Goal: Task Accomplishment & Management: Manage account settings

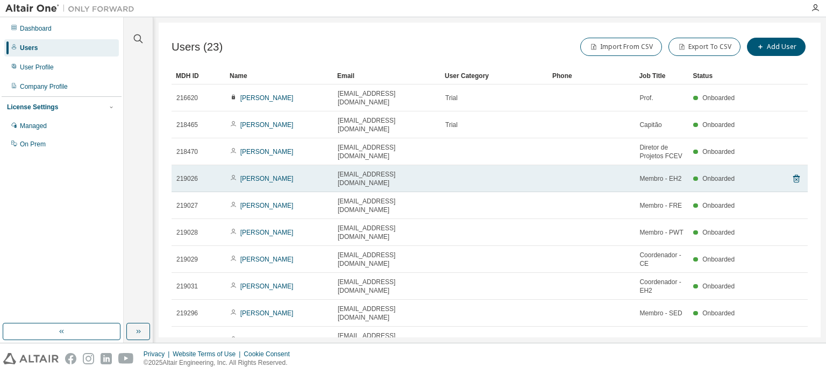
scroll to position [5, 0]
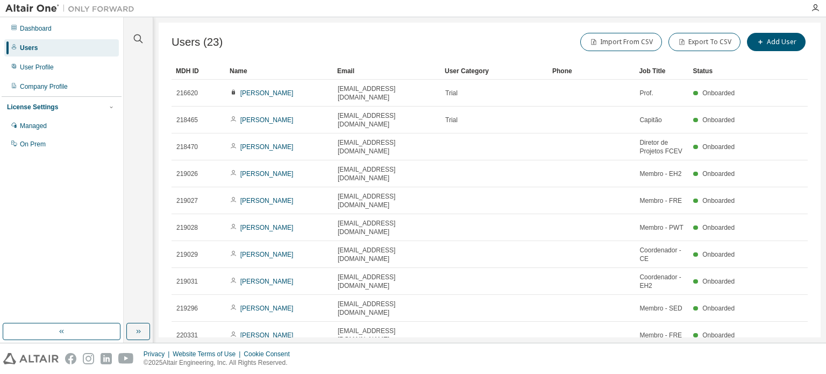
click at [797, 359] on icon "button" at bounding box center [798, 361] width 3 height 5
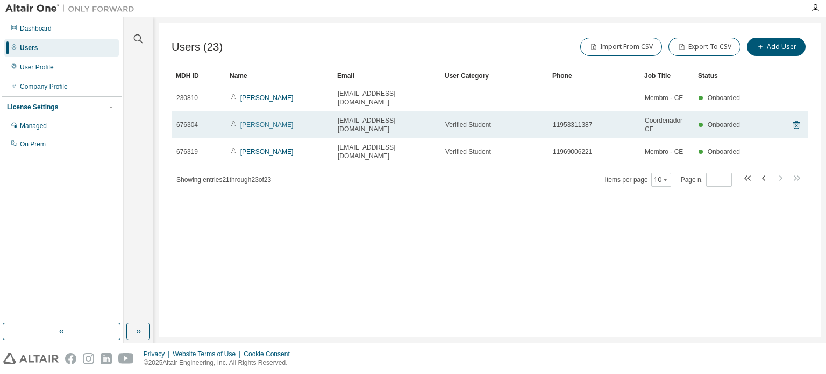
click at [247, 121] on link "[PERSON_NAME]" at bounding box center [266, 125] width 53 height 8
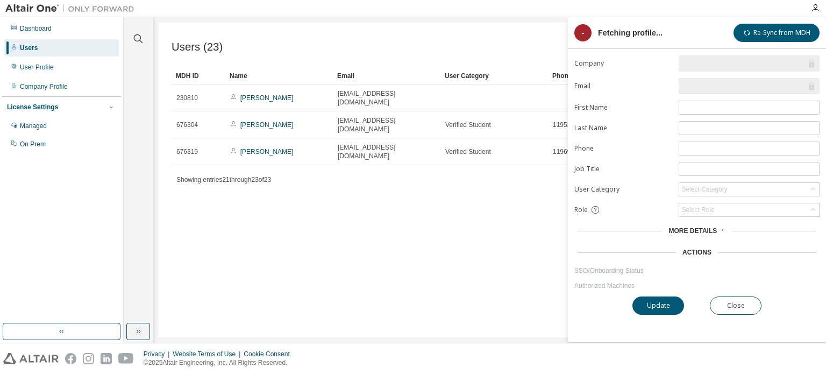
type input "*"
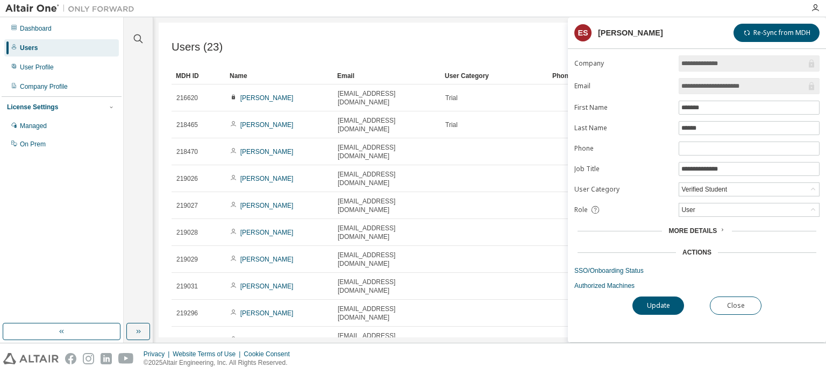
click at [712, 230] on span "More Details" at bounding box center [693, 231] width 48 height 8
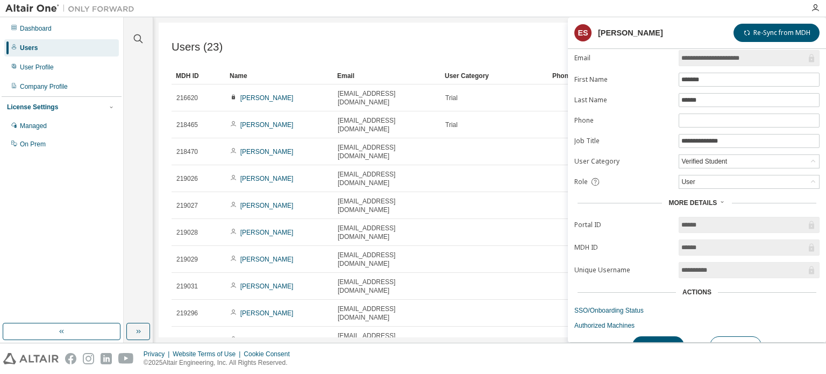
scroll to position [42, 0]
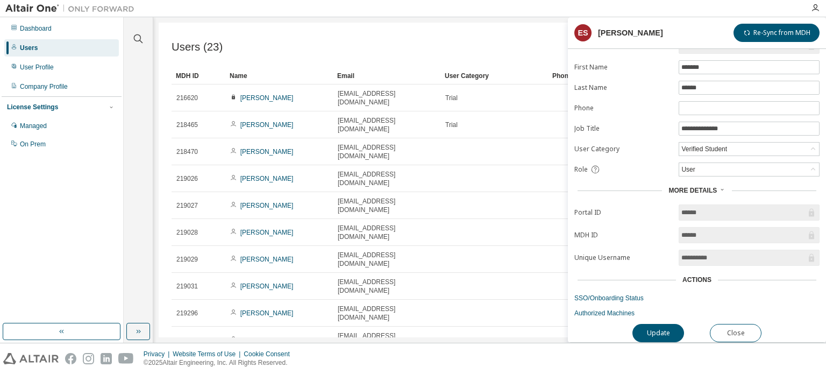
click at [503, 325] on div "Users (23) Import From CSV Export To CSV Add User Clear Load Save Save As Field…" at bounding box center [490, 180] width 662 height 315
click at [23, 66] on div "User Profile" at bounding box center [37, 67] width 34 height 9
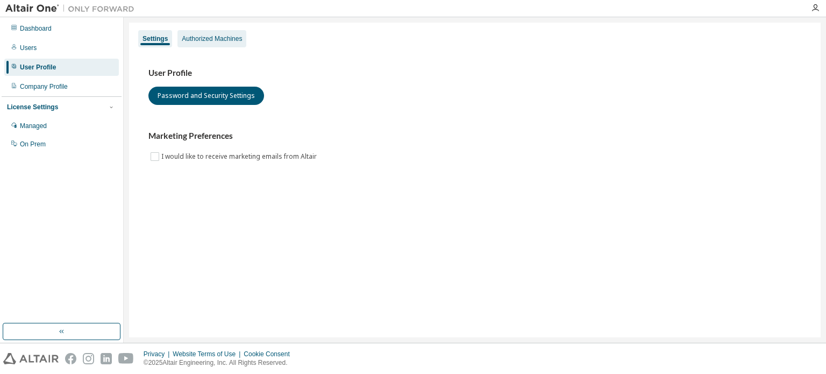
click at [239, 38] on div "Authorized Machines" at bounding box center [212, 38] width 60 height 9
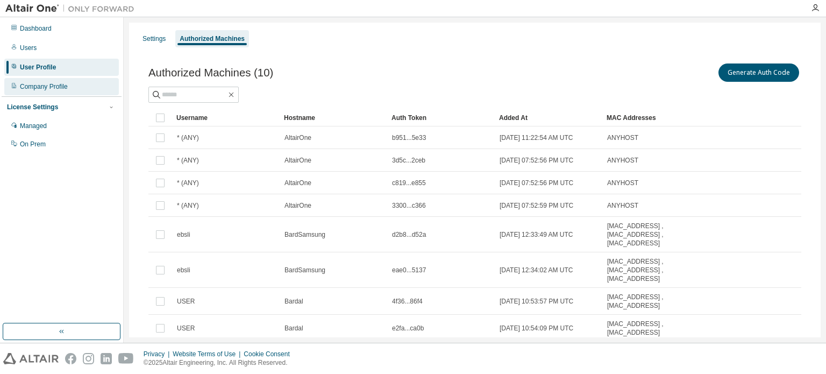
click at [56, 85] on div "Company Profile" at bounding box center [44, 86] width 48 height 9
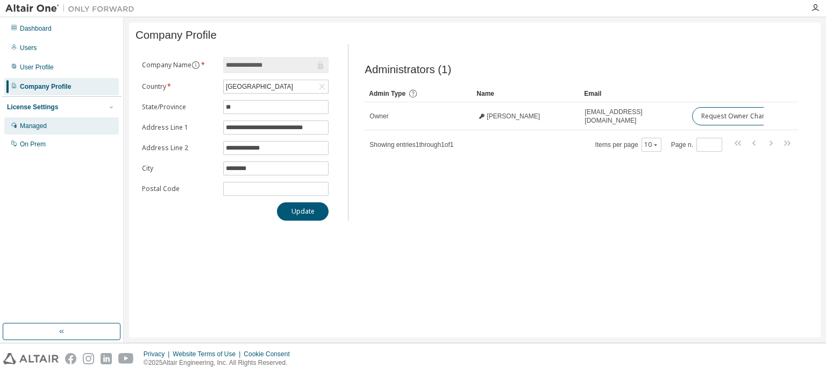
click at [66, 126] on div "Managed" at bounding box center [61, 125] width 115 height 17
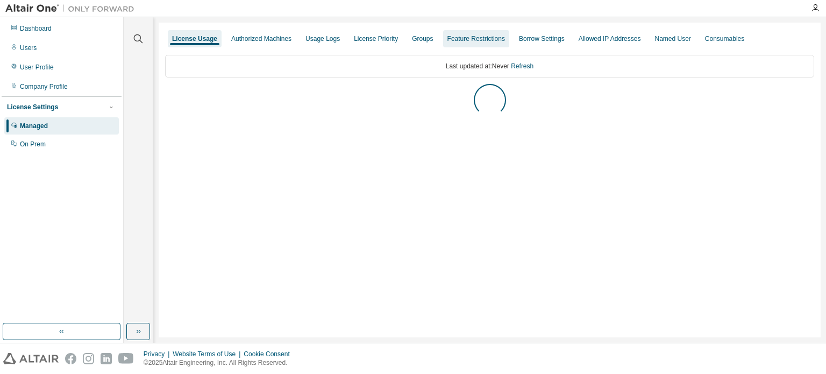
click at [426, 40] on div "Groups" at bounding box center [422, 38] width 21 height 9
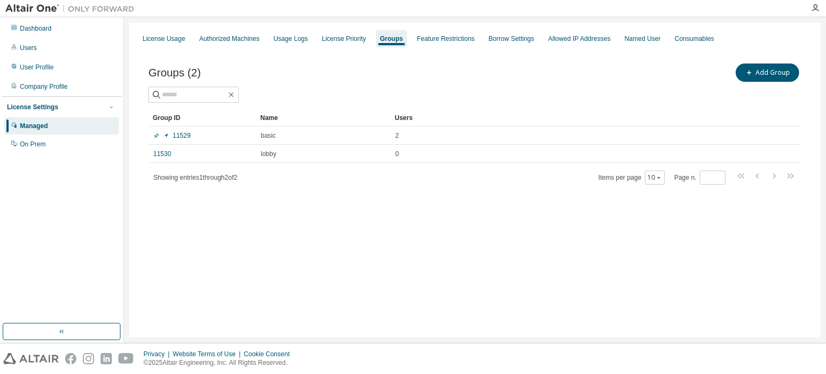
click at [301, 178] on div "Showing entries 1 through 2 of 2 Items per page 10 Page n. *" at bounding box center [474, 177] width 653 height 16
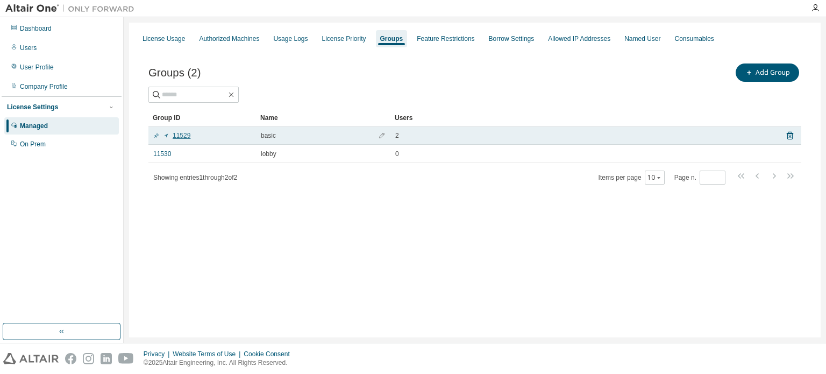
click at [178, 138] on link "11529" at bounding box center [171, 135] width 37 height 9
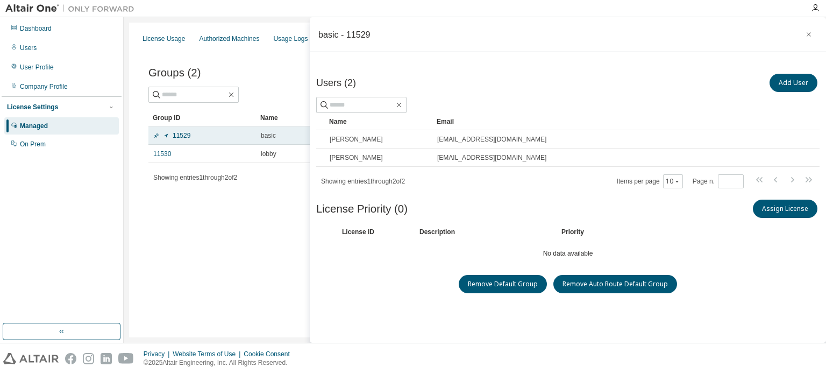
click at [191, 136] on div "11529" at bounding box center [202, 135] width 98 height 9
click at [364, 33] on div "basic - 11529" at bounding box center [344, 34] width 52 height 9
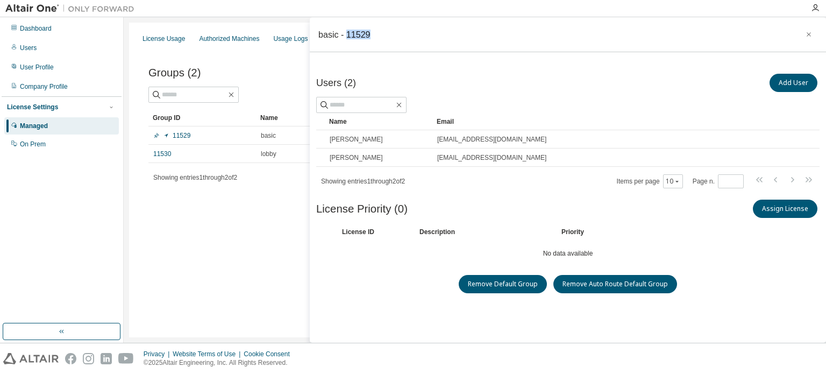
click at [364, 33] on div "basic - 11529" at bounding box center [344, 34] width 52 height 9
click at [725, 38] on div "basic - 11529" at bounding box center [568, 34] width 516 height 35
click at [787, 212] on button "Assign License" at bounding box center [785, 209] width 65 height 18
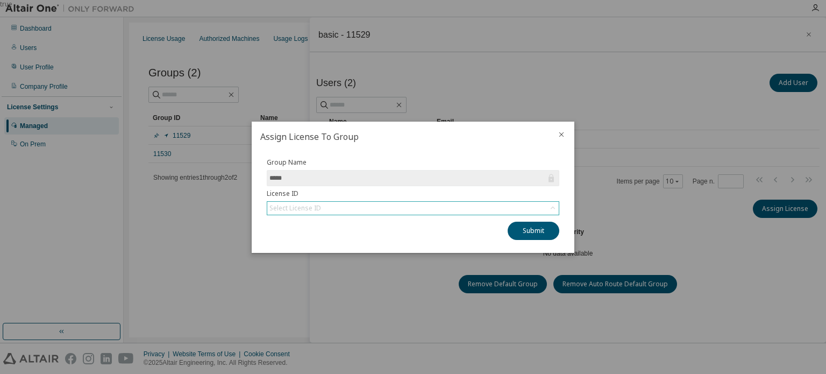
click at [498, 207] on div "Select License ID" at bounding box center [413, 208] width 292 height 13
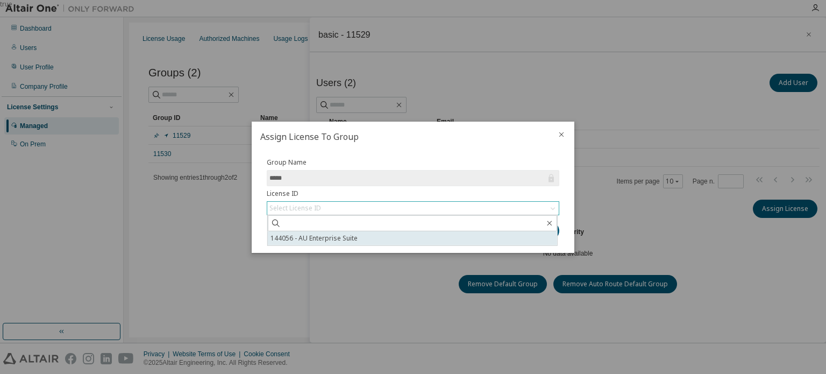
click at [447, 244] on li "144056 - AU Enterprise Suite" at bounding box center [412, 238] width 289 height 14
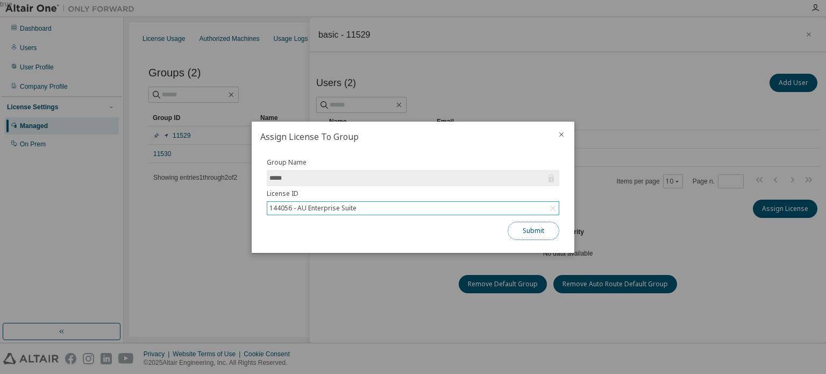
click at [545, 223] on button "Submit" at bounding box center [534, 231] width 52 height 18
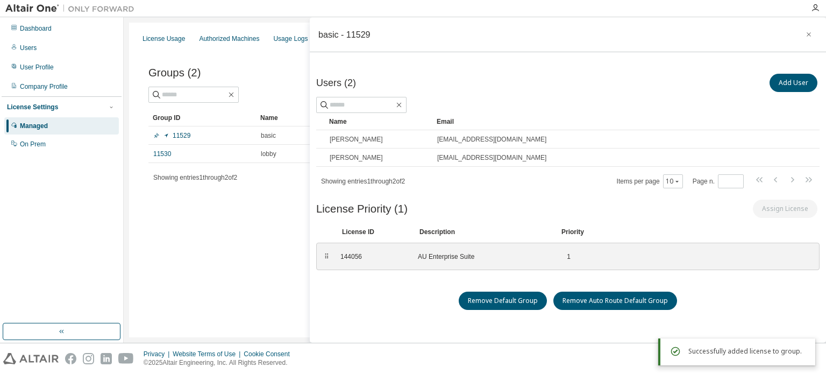
scroll to position [27, 0]
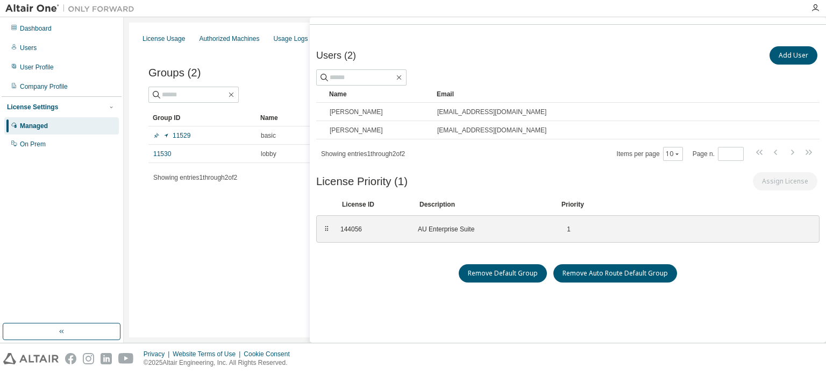
click at [252, 249] on div "License Usage Authorized Machines Usage Logs License Priority Groups Feature Re…" at bounding box center [475, 180] width 692 height 315
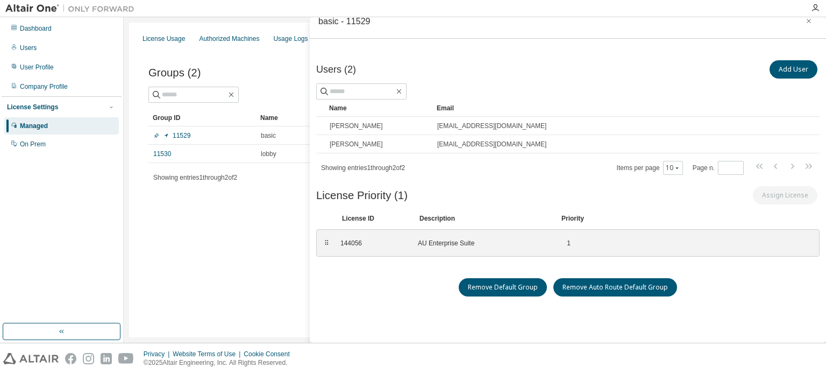
scroll to position [0, 0]
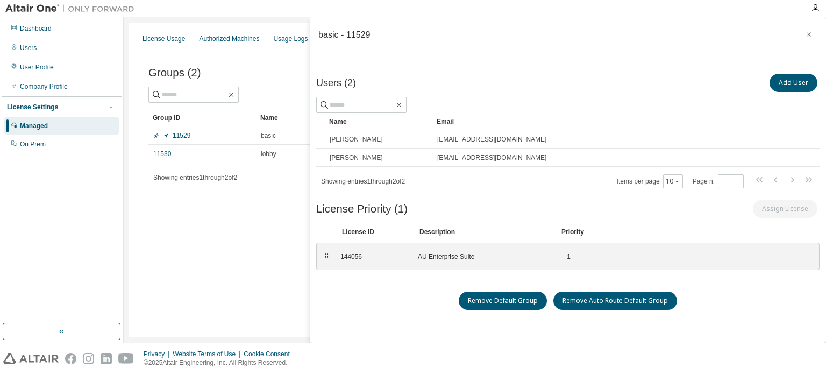
click at [247, 236] on div "License Usage Authorized Machines Usage Logs License Priority Groups Feature Re…" at bounding box center [475, 180] width 692 height 315
click at [327, 38] on div "basic - 11529" at bounding box center [344, 34] width 52 height 9
click at [364, 34] on div "basic - 11529" at bounding box center [344, 34] width 52 height 9
drag, startPoint x: 372, startPoint y: 34, endPoint x: 313, endPoint y: 36, distance: 59.2
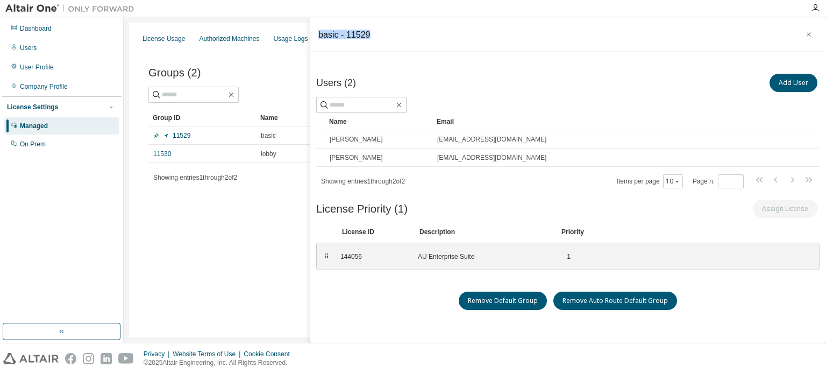
click at [313, 36] on div "basic - 11529" at bounding box center [568, 34] width 516 height 35
click at [221, 180] on span "Showing entries 1 through 2 of 2" at bounding box center [195, 178] width 84 height 8
click at [805, 31] on icon "button" at bounding box center [809, 34] width 8 height 9
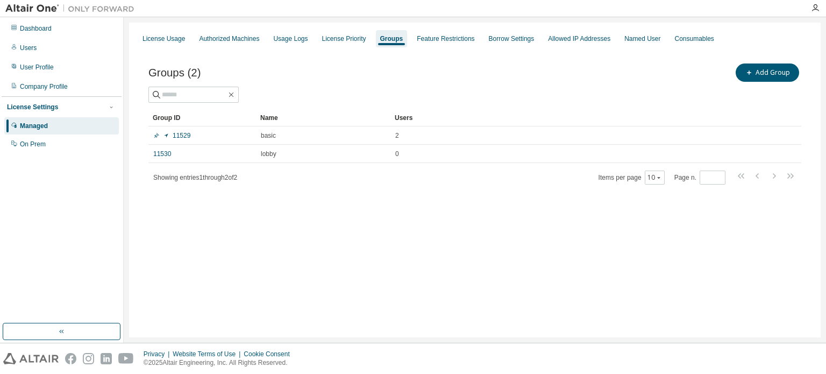
drag, startPoint x: 181, startPoint y: 137, endPoint x: 245, endPoint y: 195, distance: 86.4
click at [165, 210] on div "Groups (2) Add Group Clear Load Save Save As Field Operator Value Select filter…" at bounding box center [475, 130] width 679 height 165
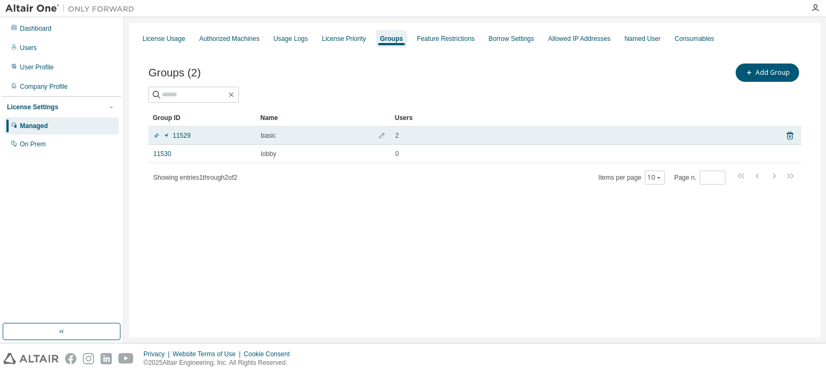
click at [562, 137] on div "2" at bounding box center [582, 135] width 375 height 9
click at [383, 134] on icon "button" at bounding box center [381, 135] width 5 height 5
click at [296, 137] on input "*****" at bounding box center [296, 138] width 65 height 9
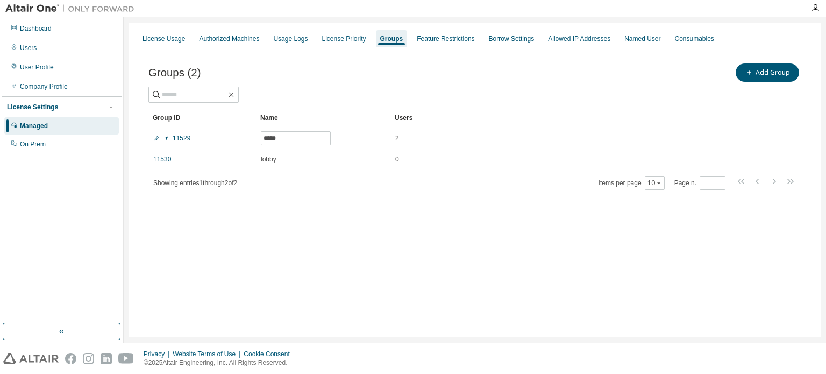
click at [318, 208] on div "Groups (2) Add Group Clear Load Save Save As Field Operator Value Select filter…" at bounding box center [475, 133] width 679 height 170
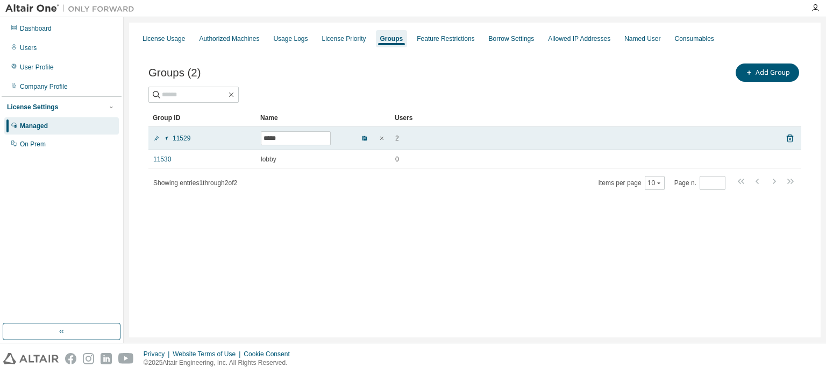
click at [362, 141] on span "button" at bounding box center [365, 138] width 8 height 9
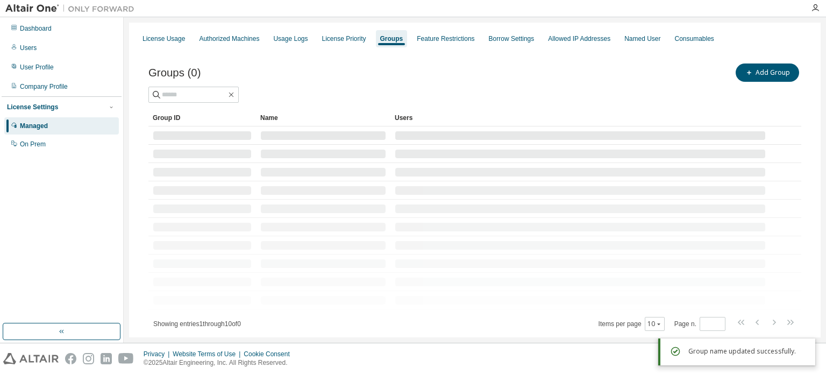
click at [368, 248] on div at bounding box center [323, 245] width 125 height 9
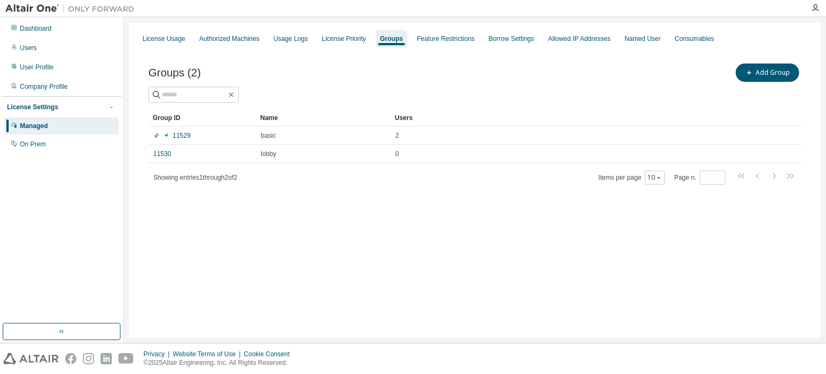
click at [206, 252] on div "License Usage Authorized Machines Usage Logs License Priority Groups Feature Re…" at bounding box center [475, 180] width 692 height 315
click at [78, 83] on div "Company Profile" at bounding box center [61, 86] width 115 height 17
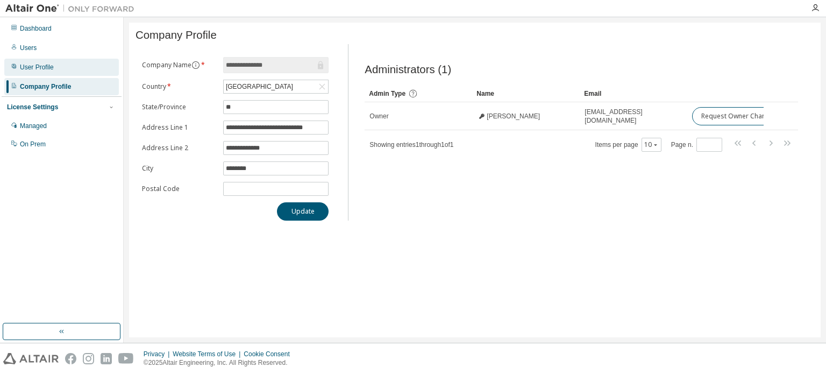
click at [60, 66] on div "User Profile" at bounding box center [61, 67] width 115 height 17
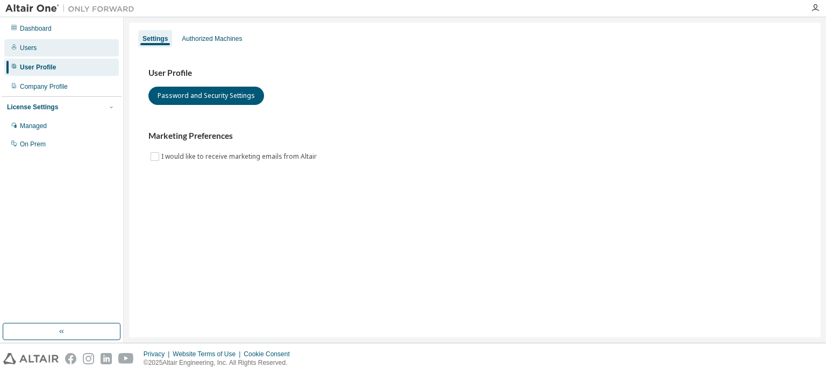
click at [54, 50] on div "Users" at bounding box center [61, 47] width 115 height 17
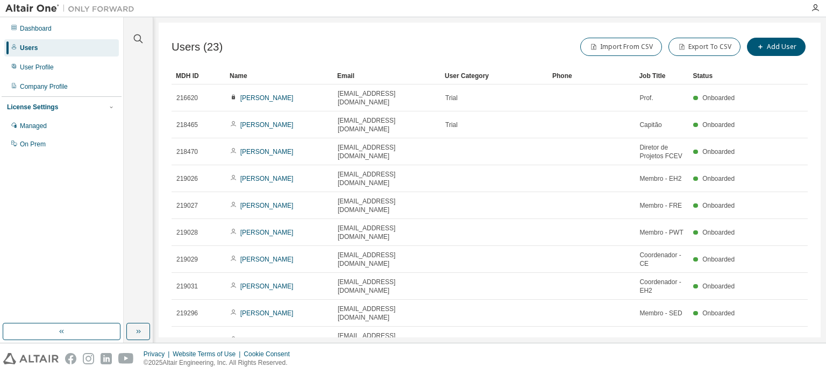
click at [797, 360] on icon "button" at bounding box center [796, 366] width 13 height 13
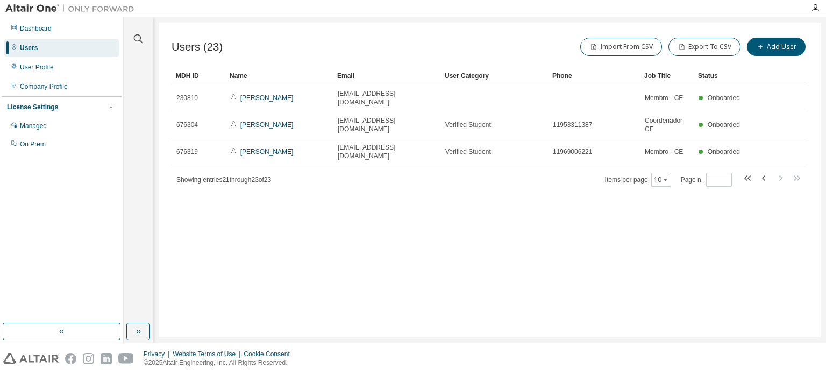
click at [710, 243] on div "Users (23) Import From CSV Export To CSV Add User Clear Load Save Save As Field…" at bounding box center [490, 180] width 662 height 315
click at [760, 172] on icon "button" at bounding box center [764, 178] width 13 height 13
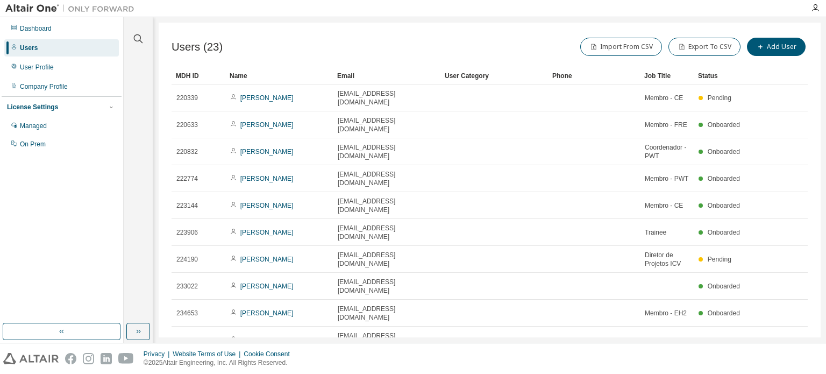
click at [763, 360] on icon "button" at bounding box center [764, 366] width 13 height 13
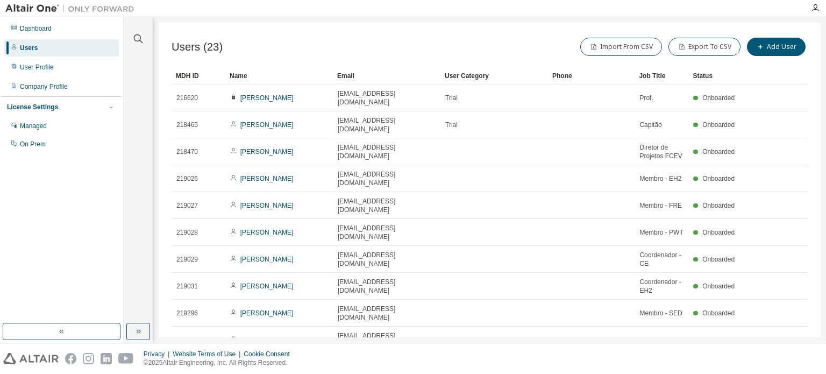
click at [315, 58] on div "Users (23) Import From CSV Export To CSV Add User" at bounding box center [490, 48] width 636 height 25
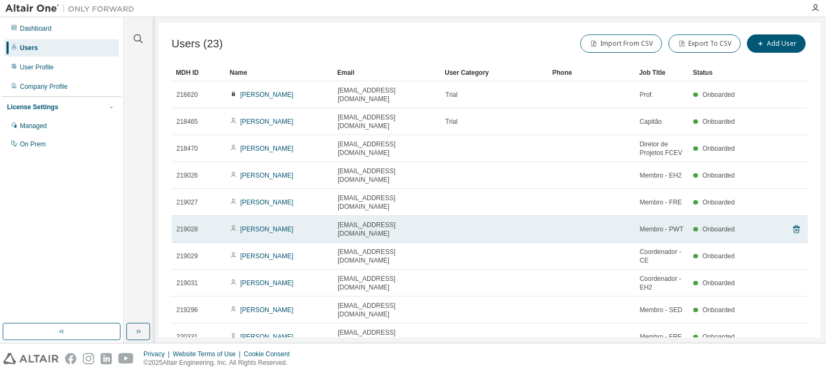
scroll to position [5, 0]
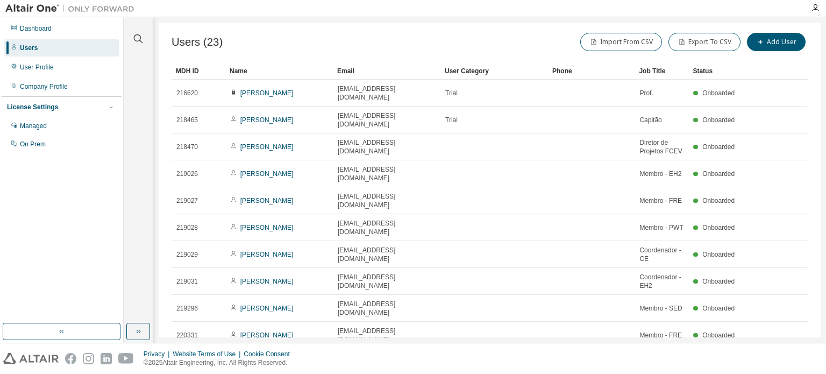
click at [339, 315] on div "Users (23) Import From CSV Export To CSV Add User Clear Load Save Save As Field…" at bounding box center [490, 180] width 662 height 315
click at [779, 355] on icon "button" at bounding box center [780, 361] width 13 height 13
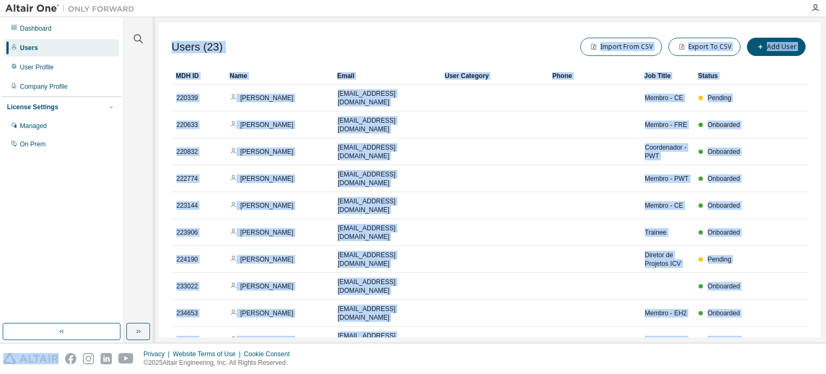
click at [779, 360] on icon "button" at bounding box center [780, 366] width 13 height 13
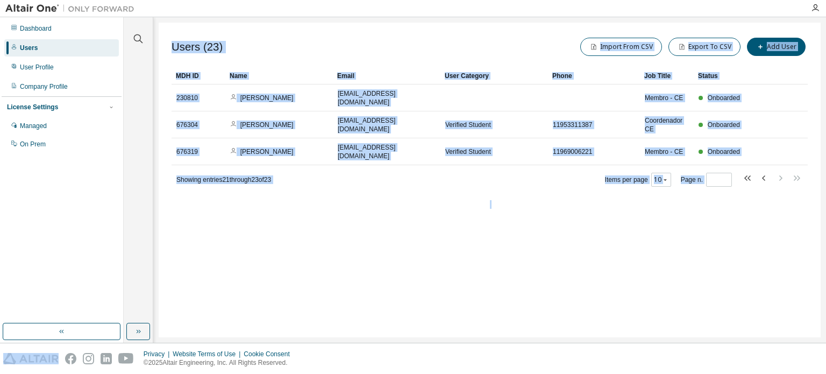
click at [378, 238] on div "Users (23) Import From CSV Export To CSV Add User Clear Load Save Save As Field…" at bounding box center [490, 180] width 662 height 315
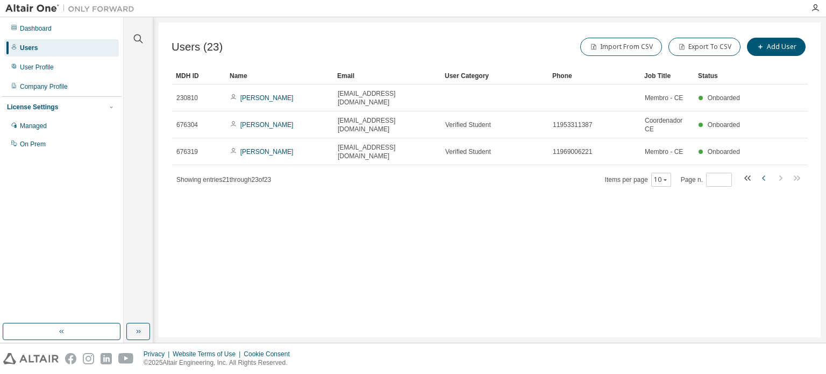
click at [764, 172] on icon "button" at bounding box center [764, 178] width 13 height 13
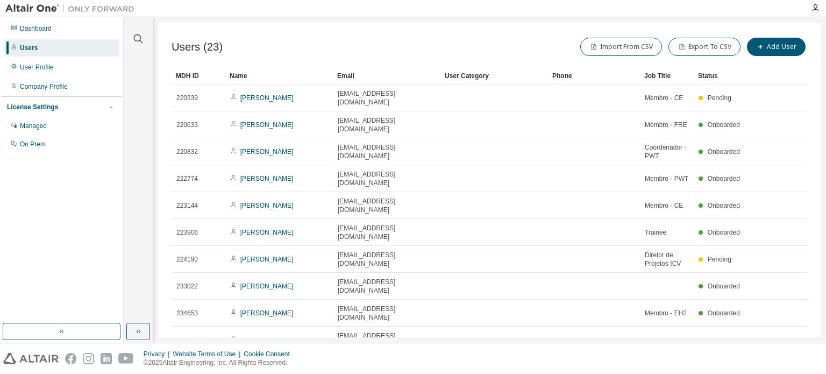
click at [762, 360] on icon "button" at bounding box center [764, 366] width 13 height 13
type input "*"
